Goal: Task Accomplishment & Management: Use online tool/utility

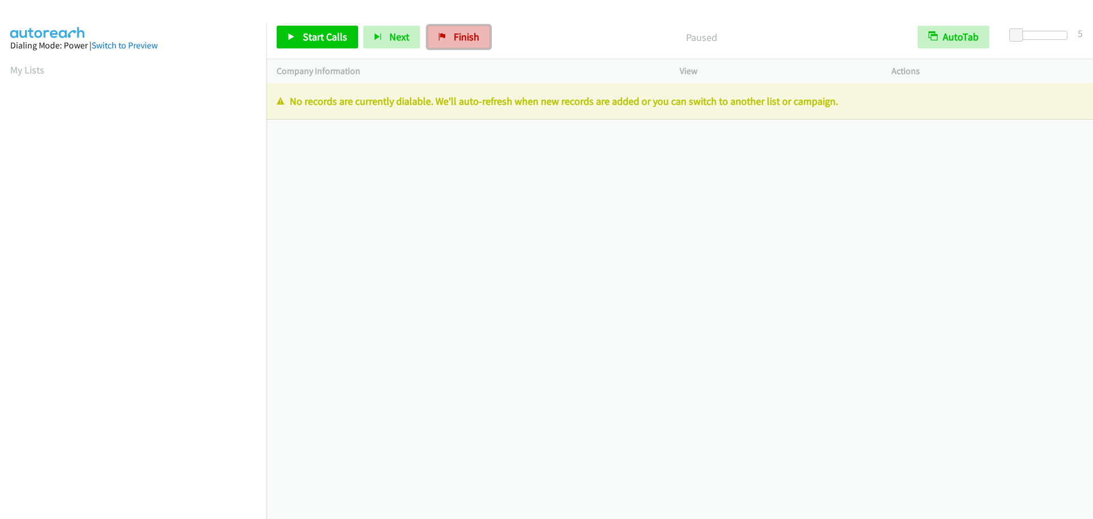
click at [453, 26] on link "Finish" at bounding box center [459, 37] width 63 height 23
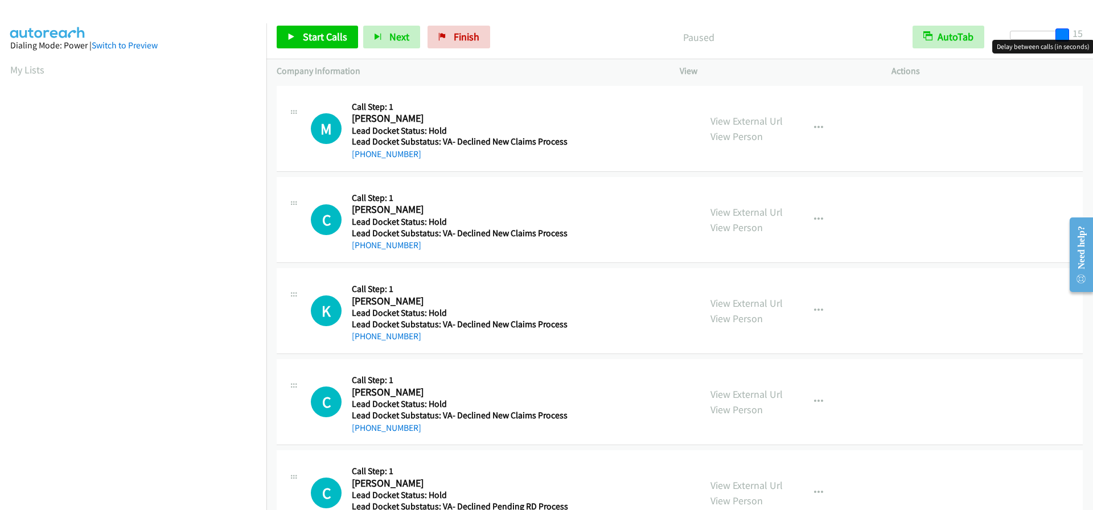
drag, startPoint x: 1015, startPoint y: 37, endPoint x: 1084, endPoint y: 50, distance: 69.6
click at [1084, 50] on body "Start Calls Pause Next Finish Paused AutoTab AutoTab 15 Company Information Inf…" at bounding box center [546, 27] width 1093 height 54
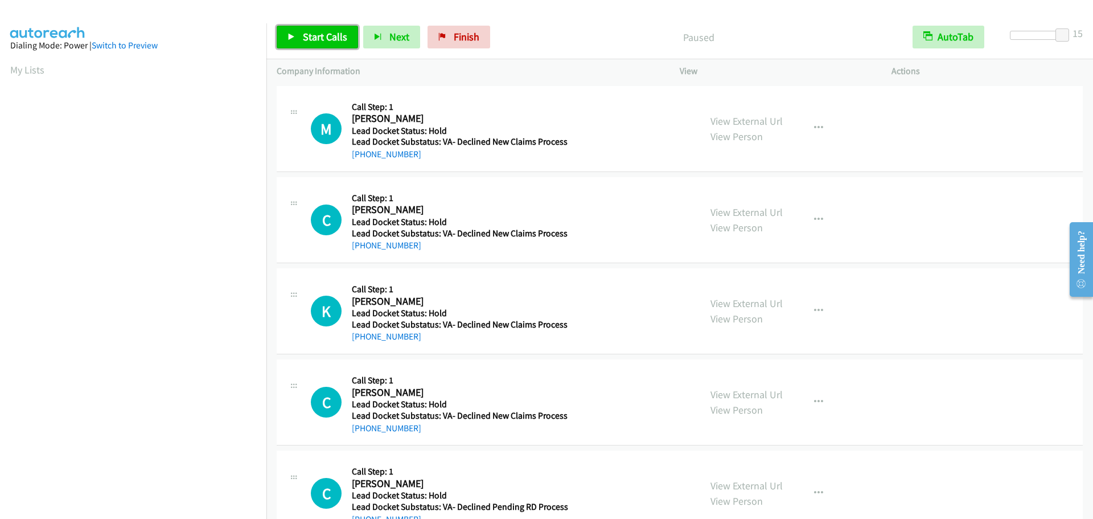
click at [315, 40] on span "Start Calls" at bounding box center [325, 36] width 44 height 13
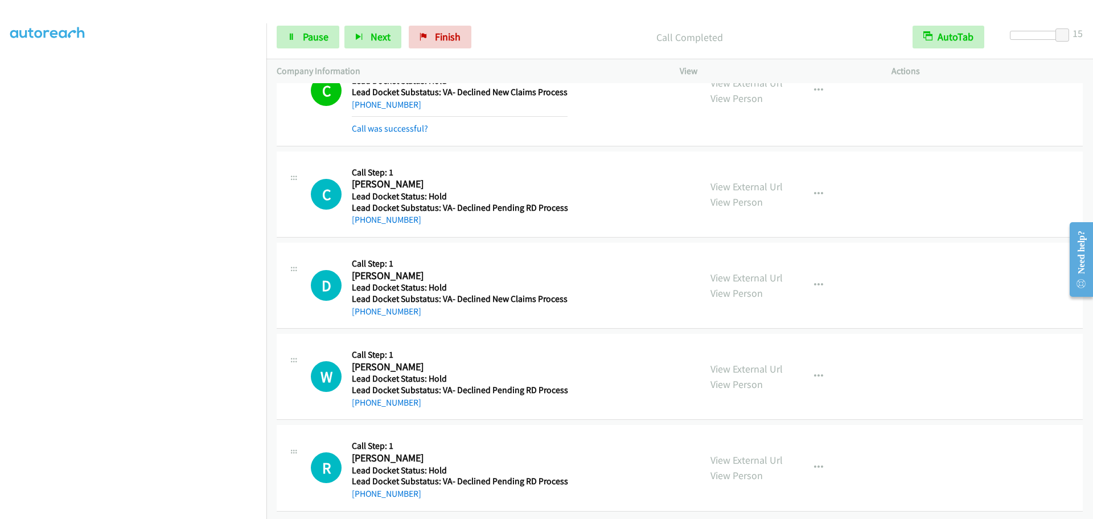
scroll to position [399, 0]
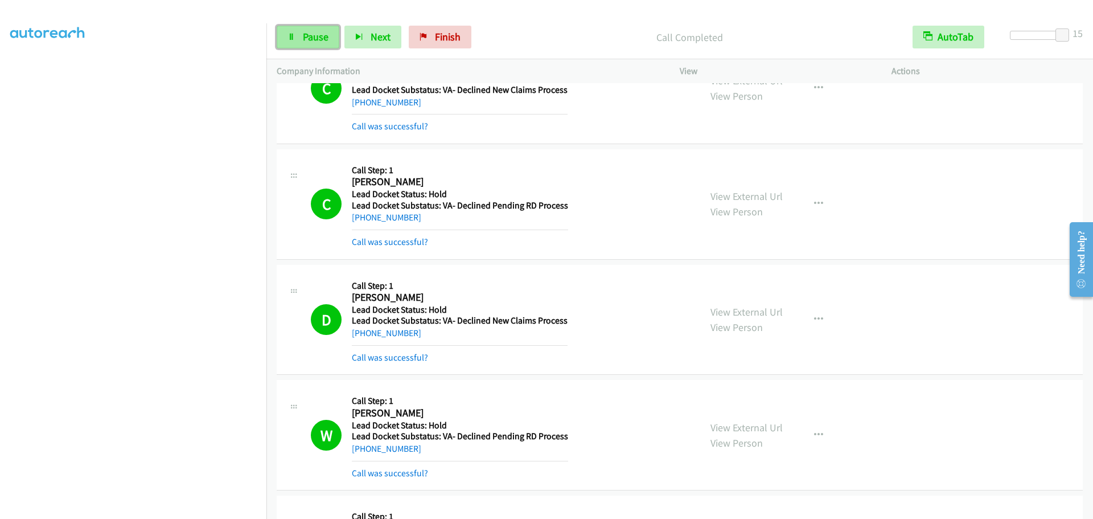
click at [306, 41] on span "Pause" at bounding box center [316, 36] width 26 height 13
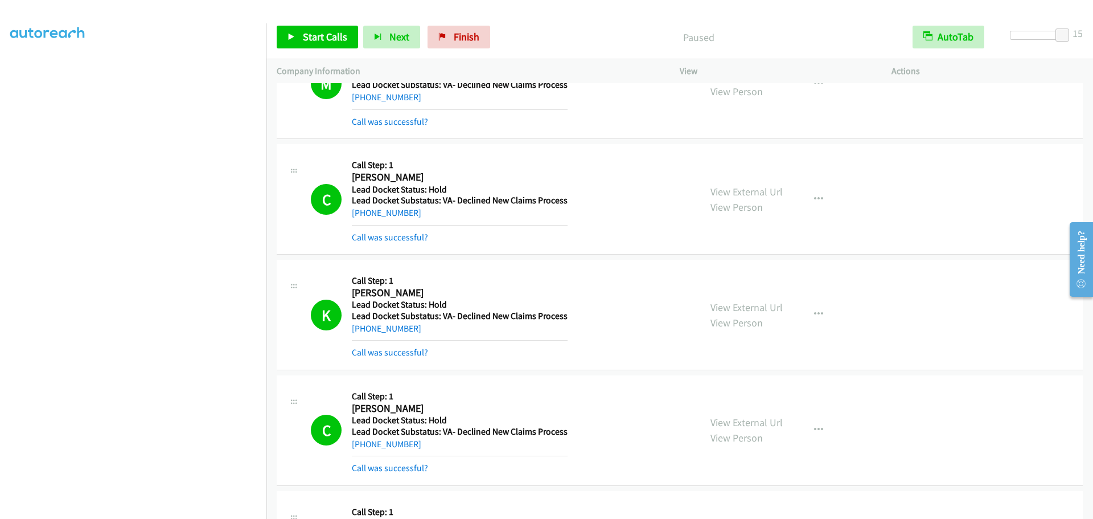
scroll to position [0, 0]
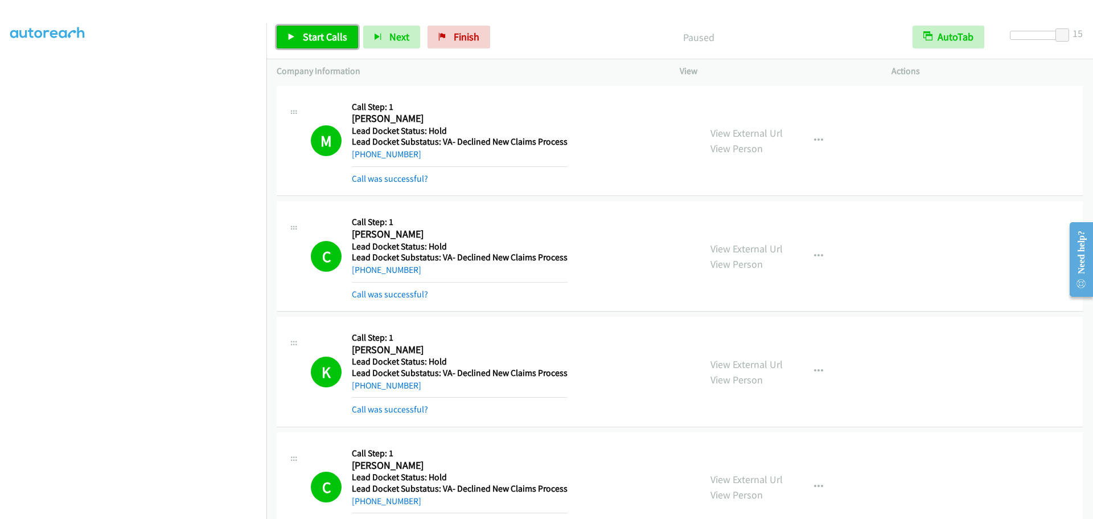
click at [290, 43] on link "Start Calls" at bounding box center [317, 37] width 81 height 23
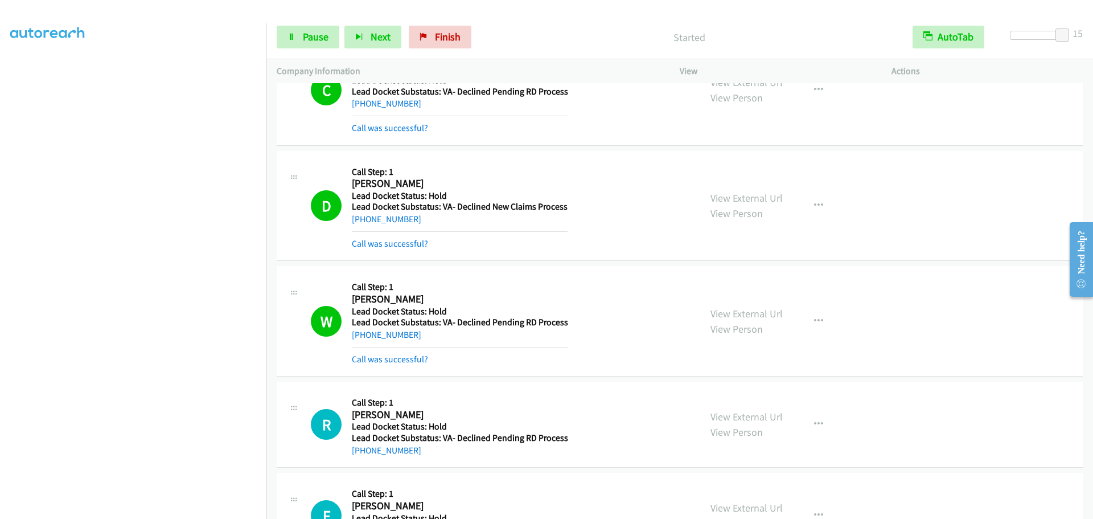
scroll to position [752, 0]
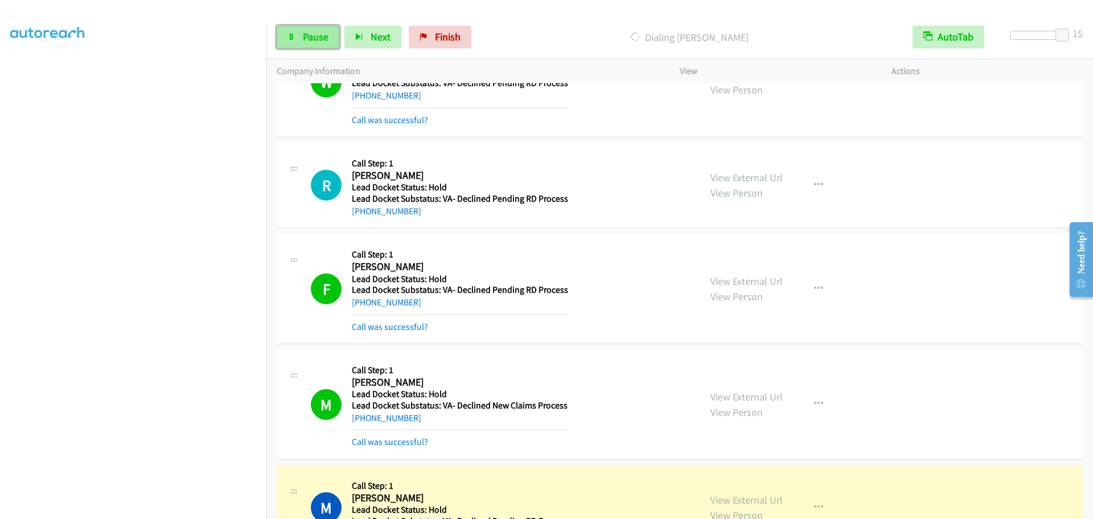
click at [295, 39] on icon at bounding box center [292, 38] width 8 height 8
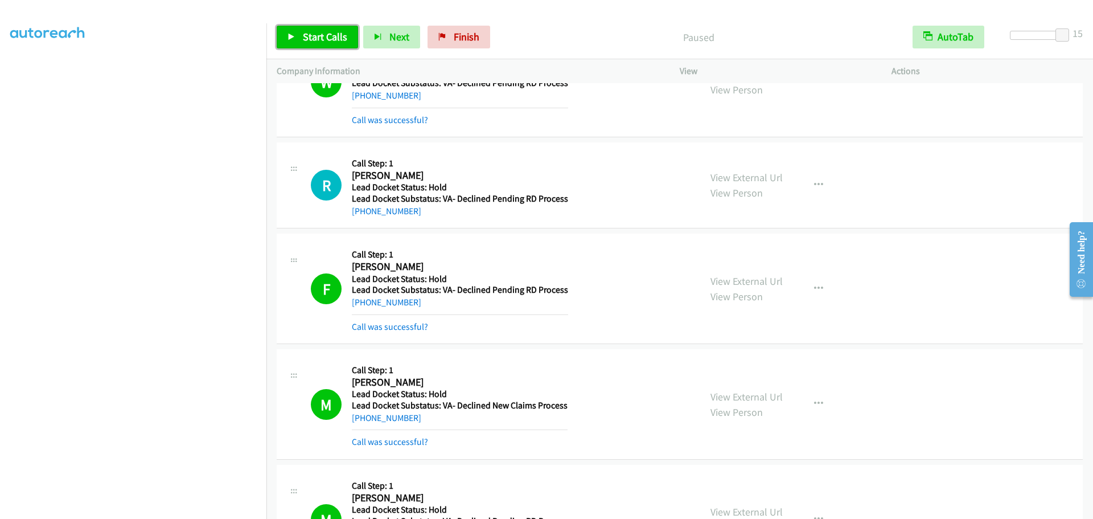
click at [333, 43] on link "Start Calls" at bounding box center [317, 37] width 81 height 23
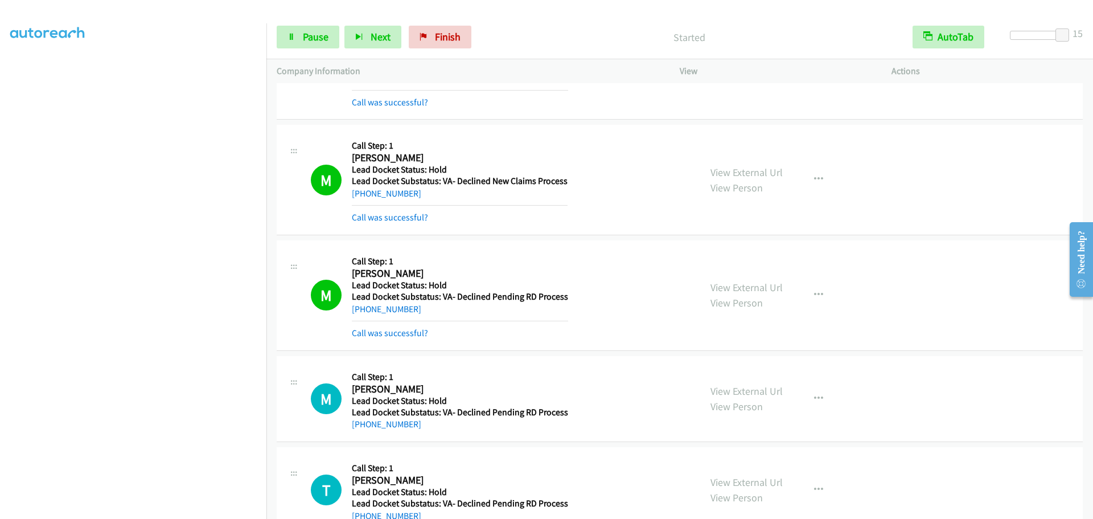
scroll to position [980, 0]
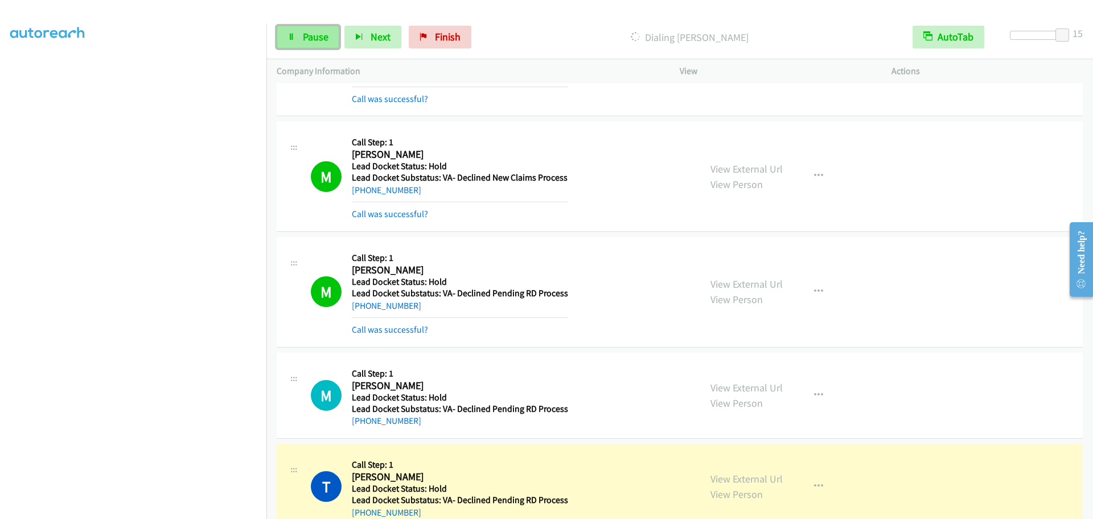
click at [299, 40] on link "Pause" at bounding box center [308, 37] width 63 height 23
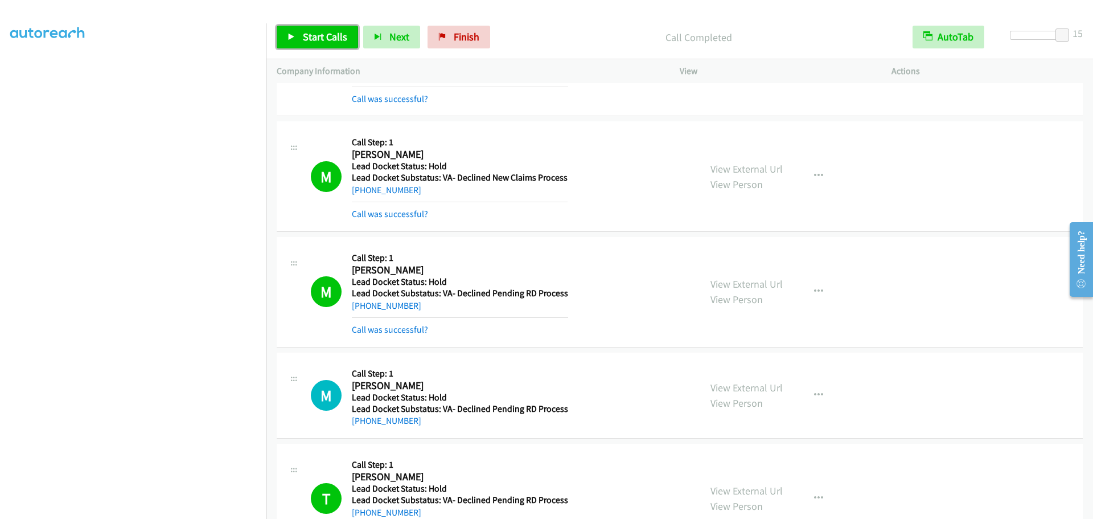
click at [299, 40] on link "Start Calls" at bounding box center [317, 37] width 81 height 23
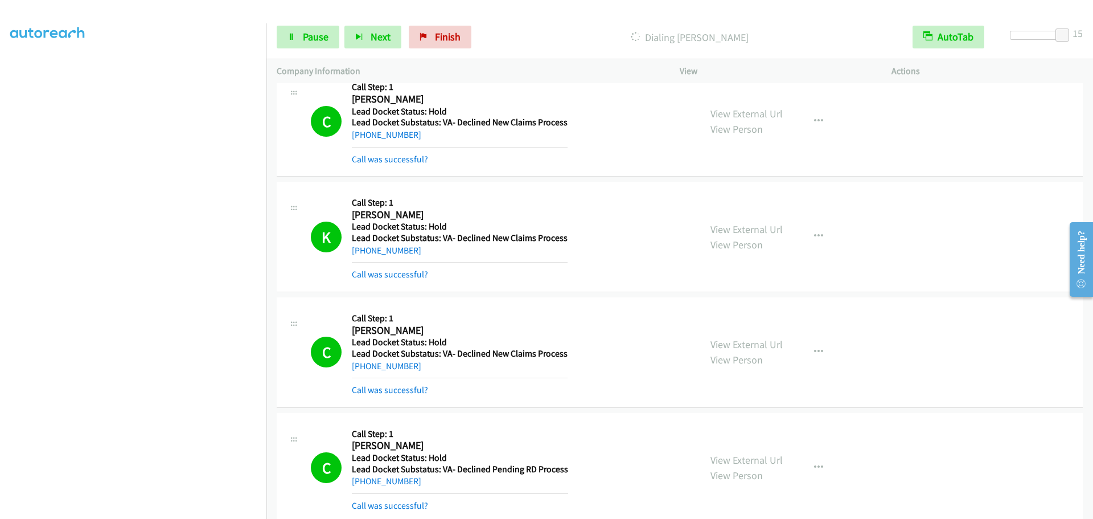
scroll to position [0, 0]
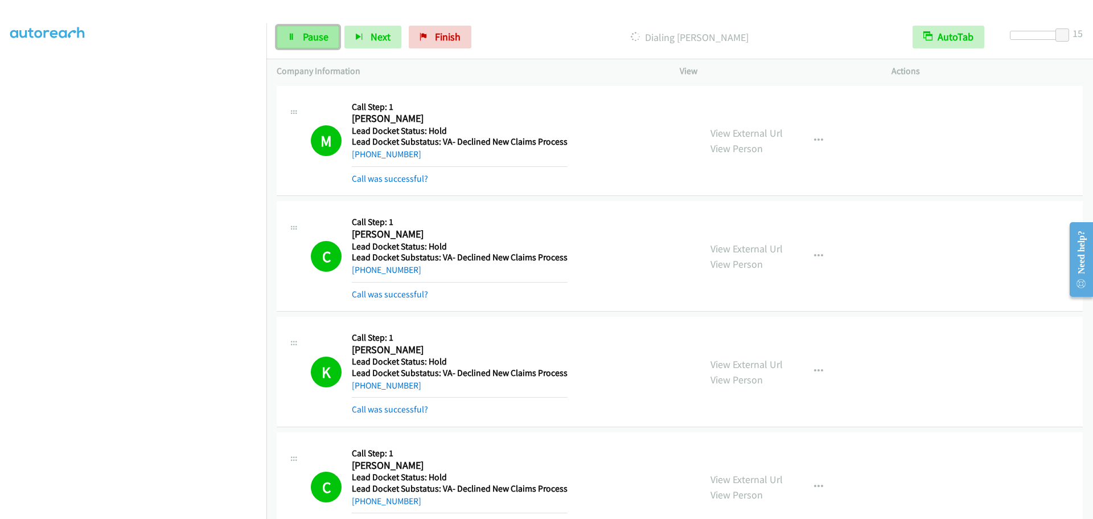
click at [285, 32] on link "Pause" at bounding box center [308, 37] width 63 height 23
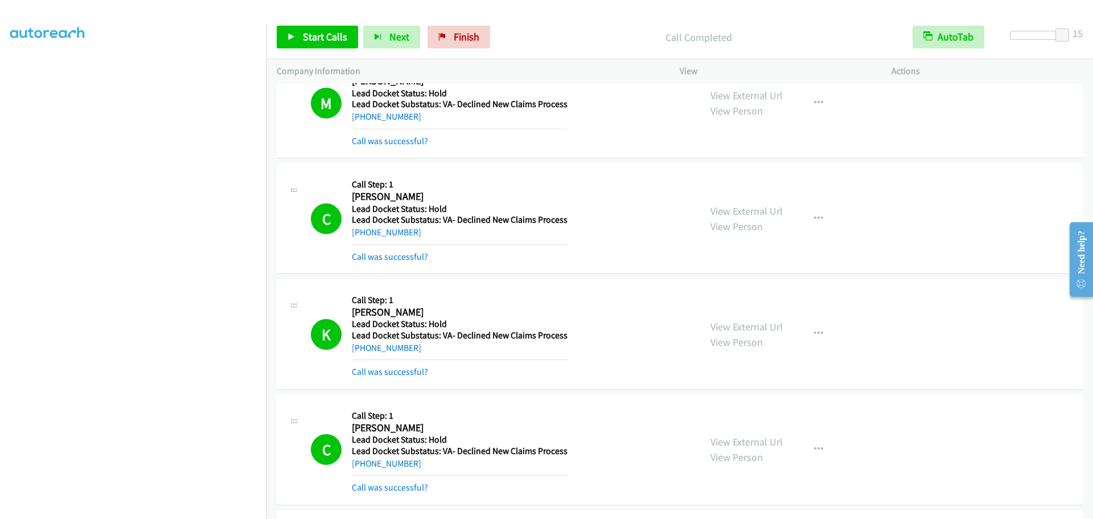
scroll to position [285, 0]
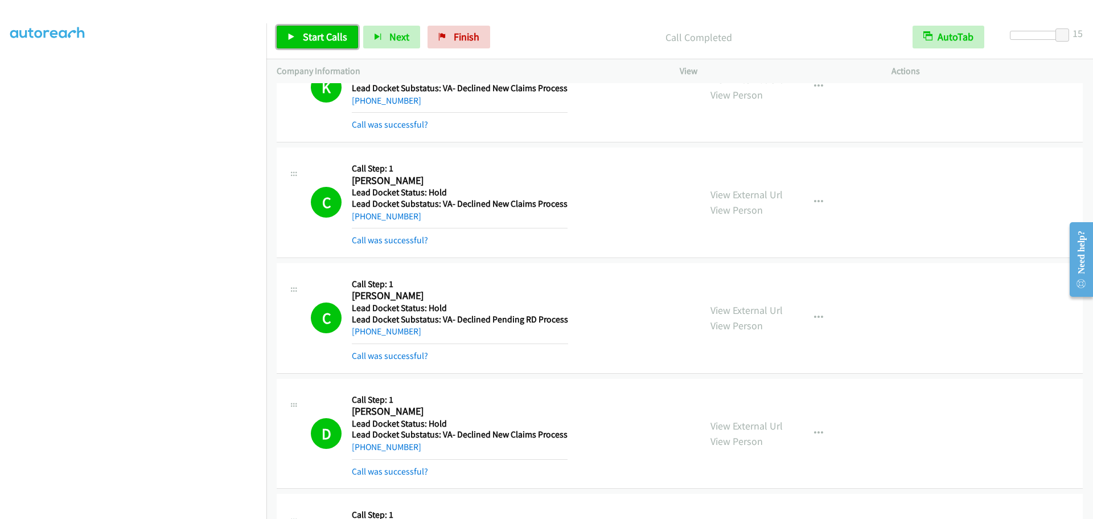
click at [301, 40] on link "Start Calls" at bounding box center [317, 37] width 81 height 23
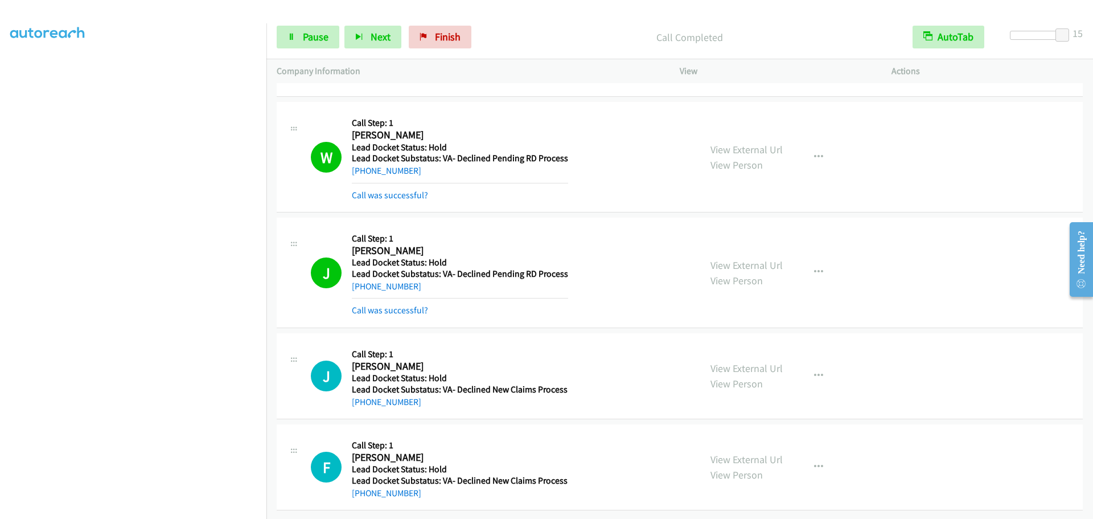
scroll to position [2162, 0]
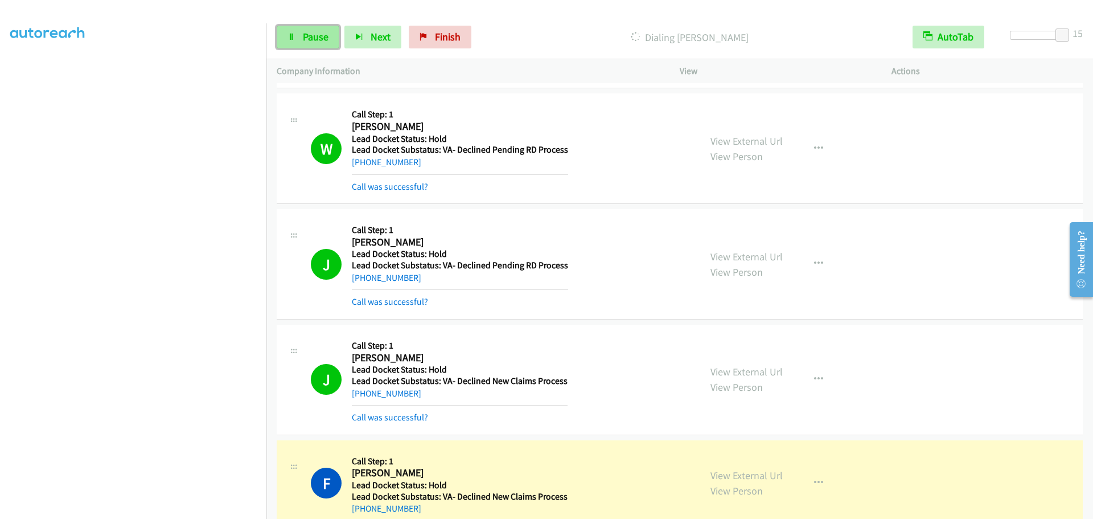
click at [314, 36] on span "Pause" at bounding box center [316, 36] width 26 height 13
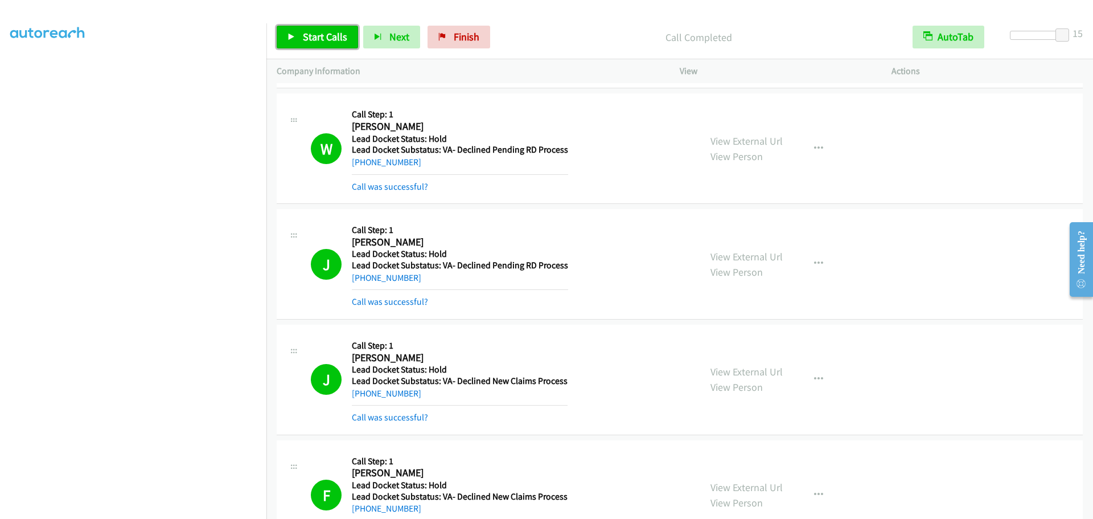
click at [305, 32] on span "Start Calls" at bounding box center [325, 36] width 44 height 13
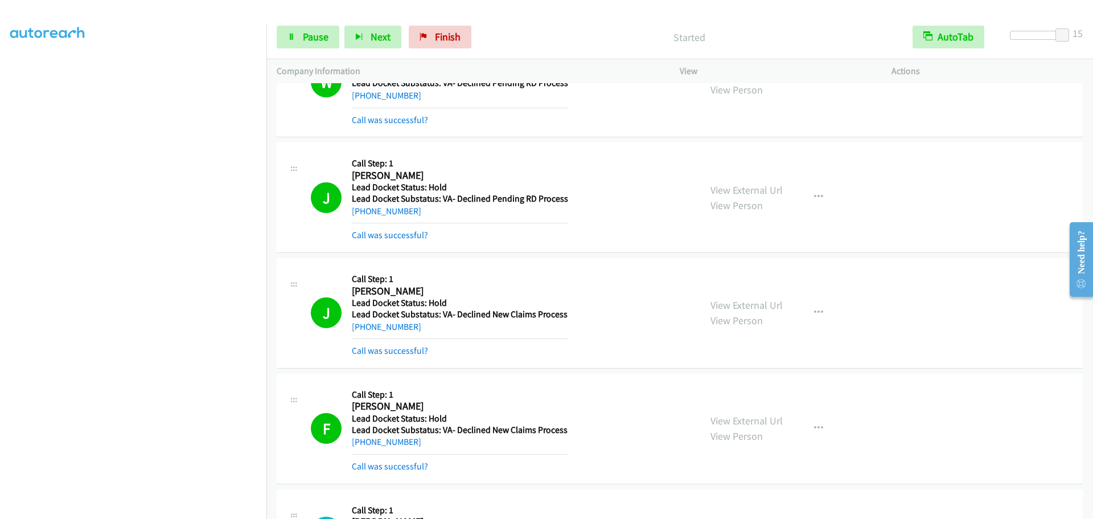
scroll to position [2485, 0]
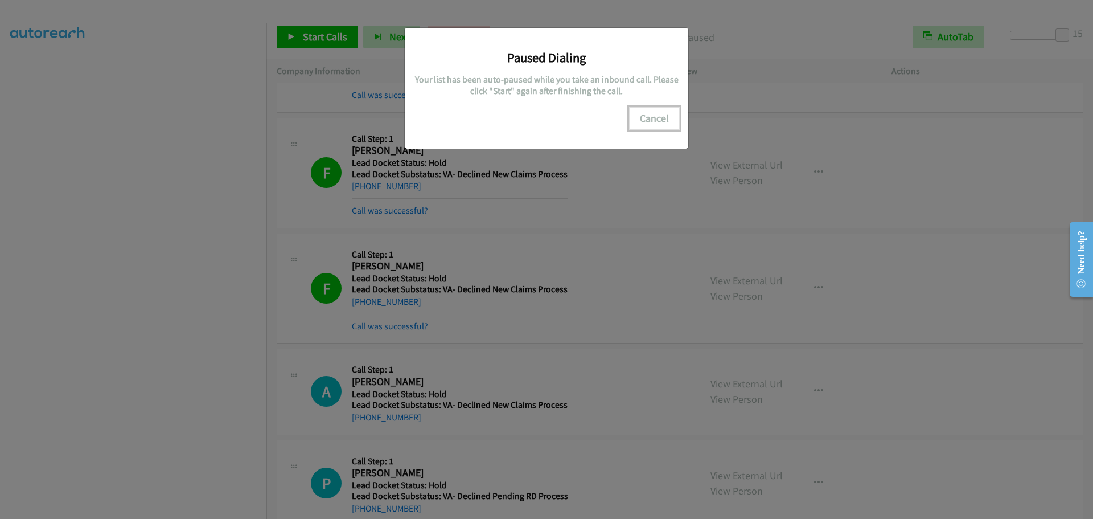
click at [654, 116] on button "Cancel" at bounding box center [654, 118] width 51 height 23
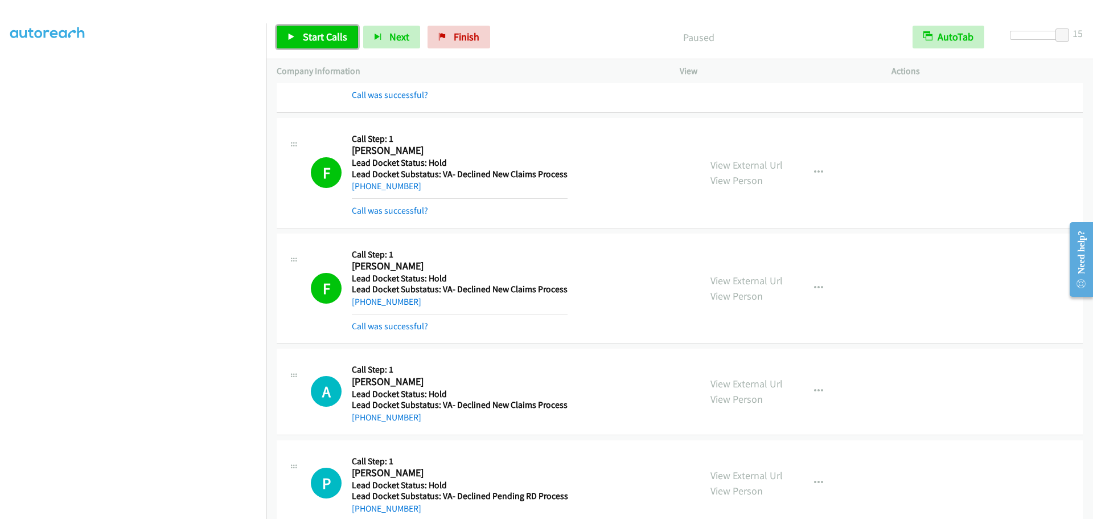
click at [288, 34] on icon at bounding box center [292, 38] width 8 height 8
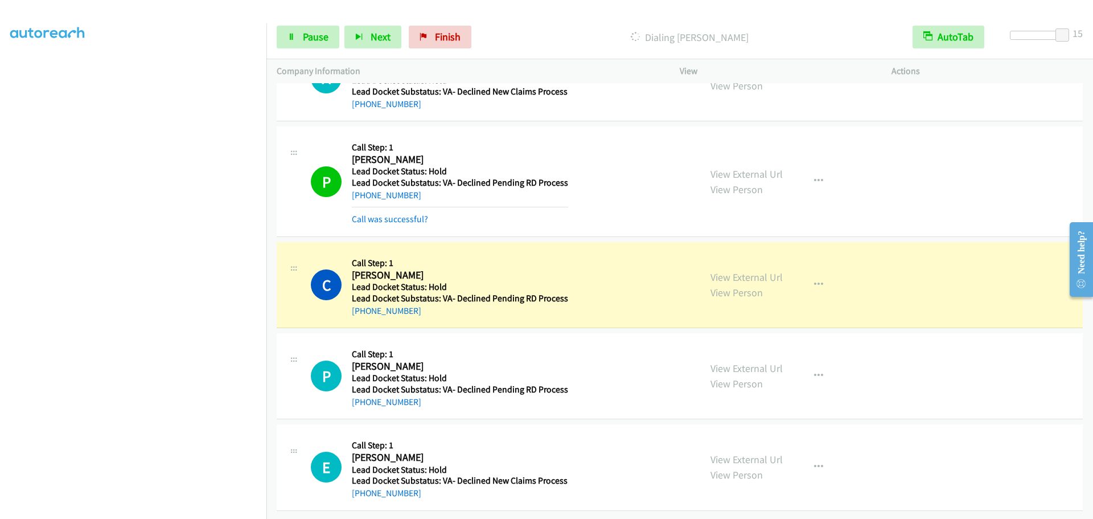
scroll to position [2831, 0]
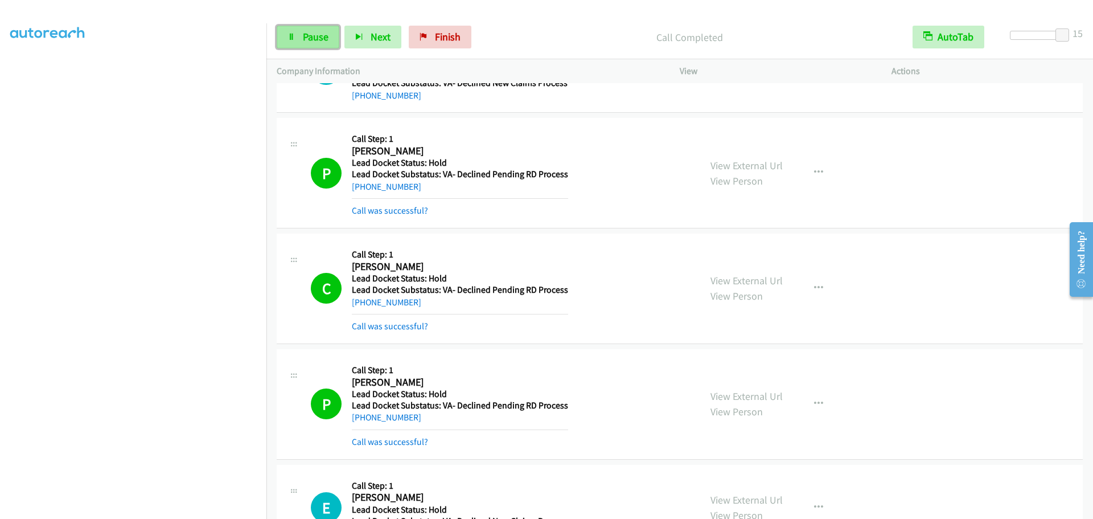
click at [301, 35] on link "Pause" at bounding box center [308, 37] width 63 height 23
click at [462, 40] on span "Finish" at bounding box center [467, 36] width 26 height 13
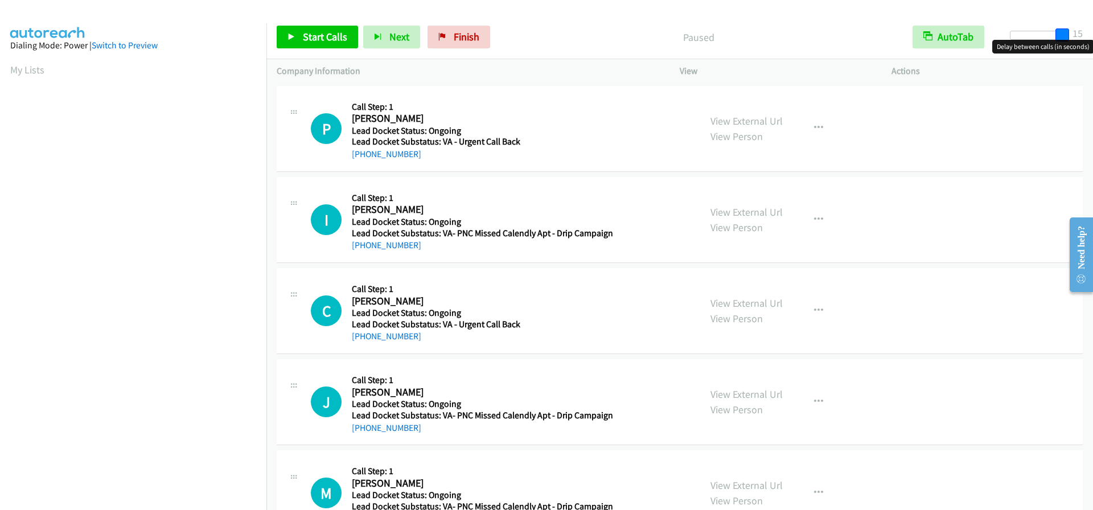
drag, startPoint x: 1018, startPoint y: 39, endPoint x: 1089, endPoint y: 40, distance: 71.2
click at [1089, 40] on body "Start Calls Pause Next Finish Paused AutoTab AutoTab 15 Company Information Inf…" at bounding box center [546, 27] width 1093 height 54
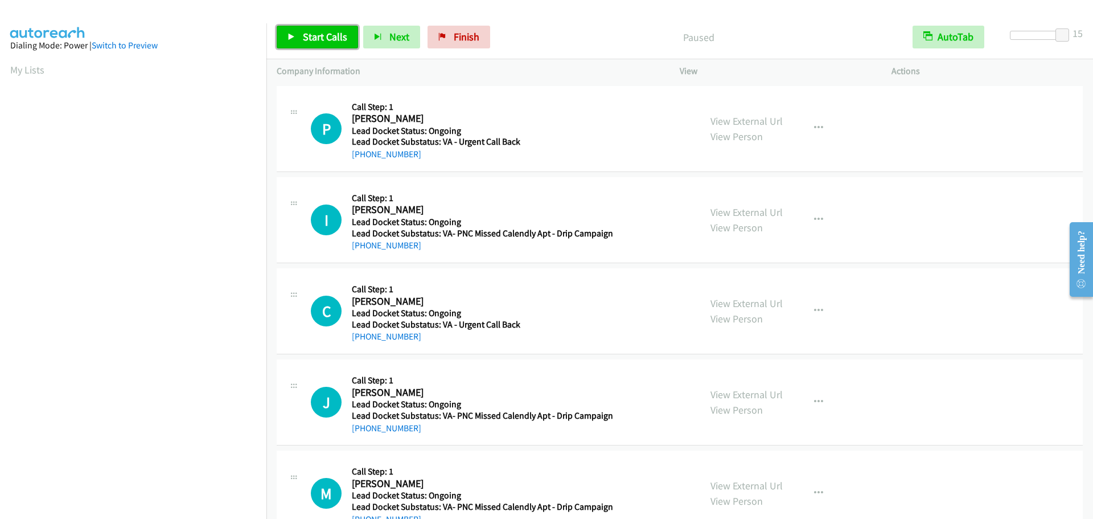
click at [313, 34] on span "Start Calls" at bounding box center [325, 36] width 44 height 13
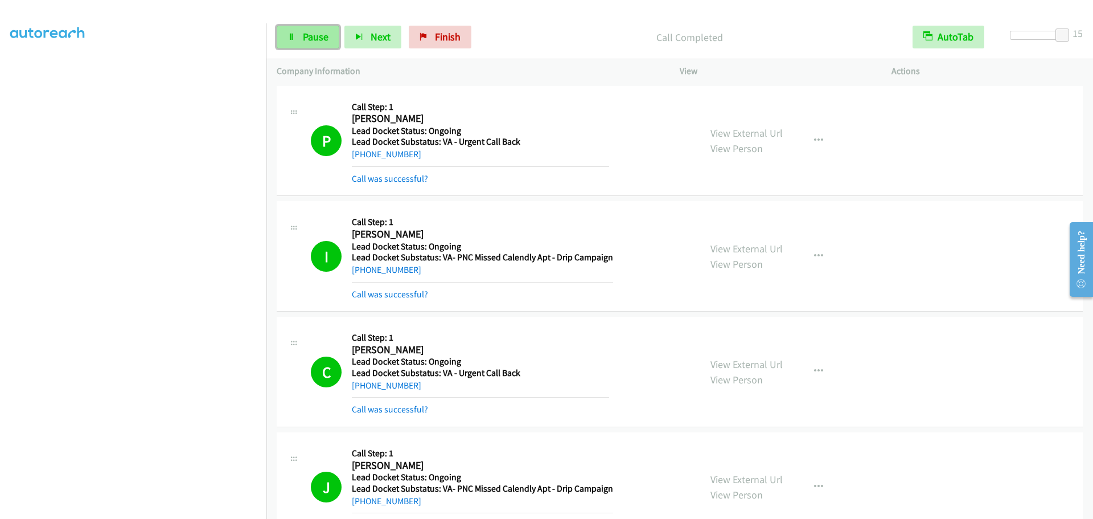
click at [312, 43] on span "Pause" at bounding box center [316, 36] width 26 height 13
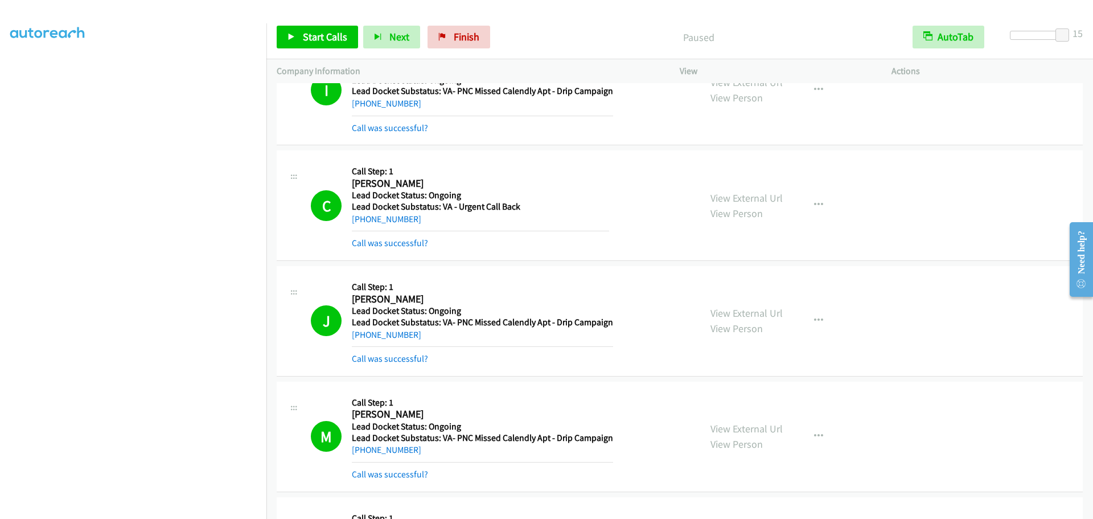
scroll to position [171, 0]
